Goal: Task Accomplishment & Management: Use online tool/utility

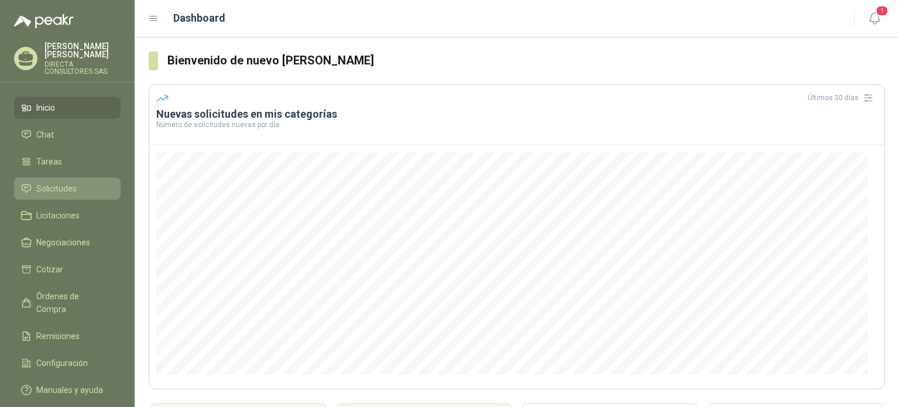
click at [63, 182] on span "Solicitudes" at bounding box center [56, 188] width 40 height 13
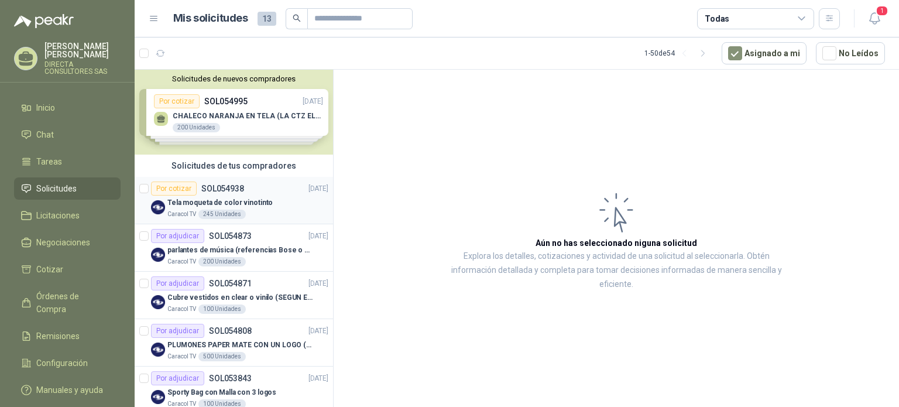
click at [173, 190] on div "Por cotizar" at bounding box center [174, 189] width 46 height 14
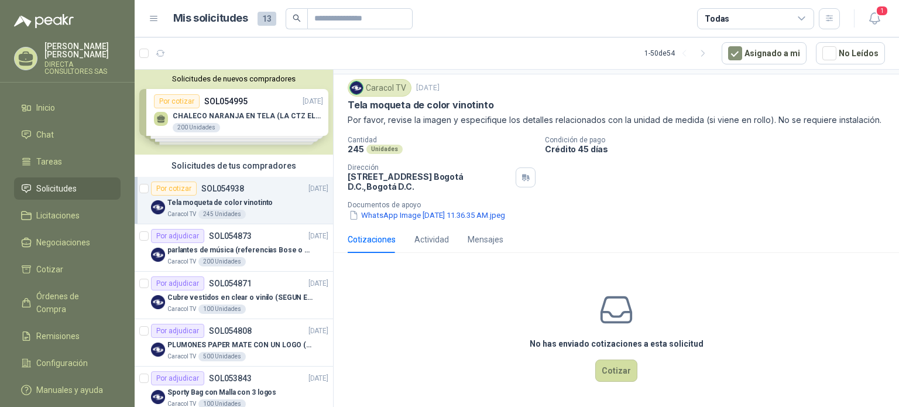
scroll to position [42, 0]
click at [610, 367] on button "Cotizar" at bounding box center [616, 371] width 42 height 22
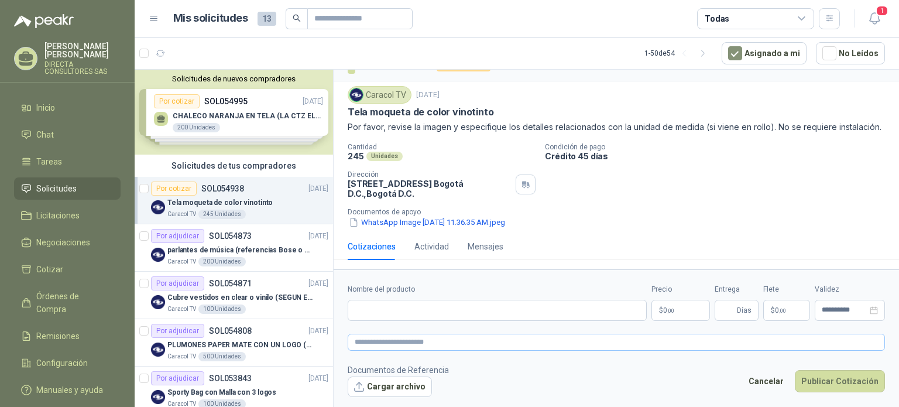
scroll to position [34, 0]
click at [393, 386] on button "Cargar archivo" at bounding box center [390, 386] width 84 height 21
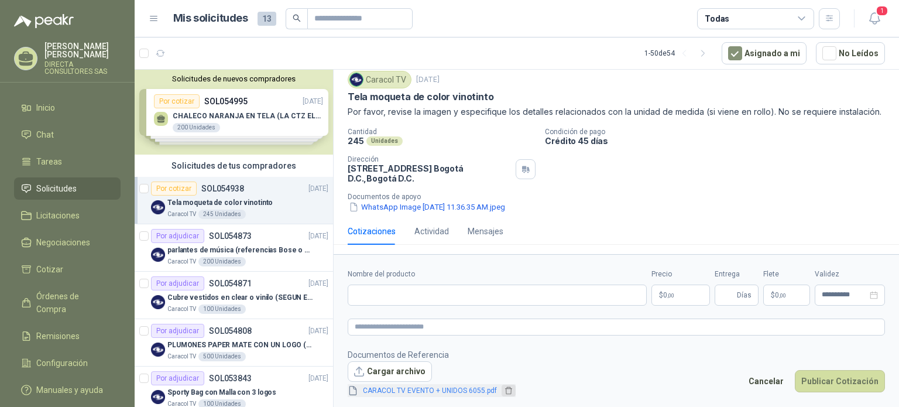
click at [508, 392] on icon "delete" at bounding box center [509, 390] width 8 height 8
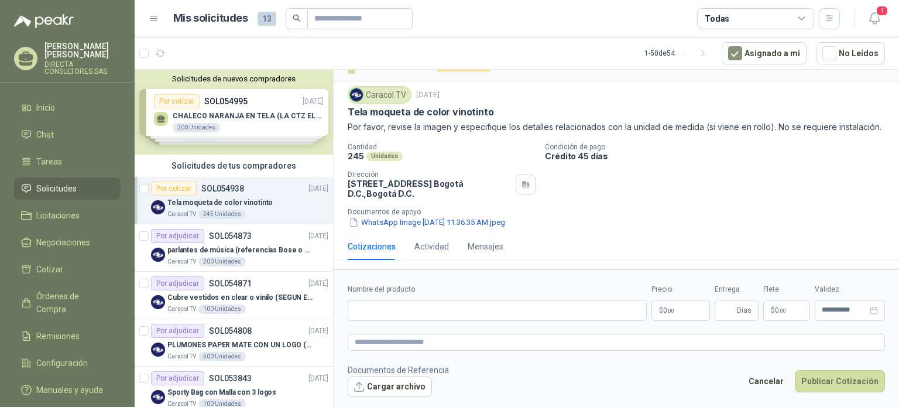
scroll to position [34, 0]
